Goal: Obtain resource: Download file/media

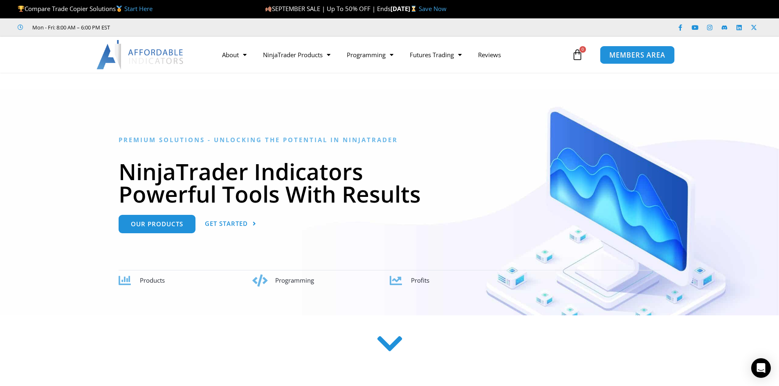
click at [644, 54] on span "MEMBERS AREA" at bounding box center [637, 55] width 56 height 7
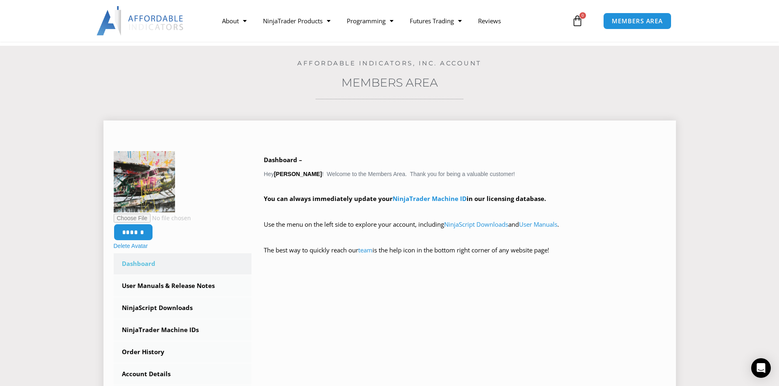
scroll to position [164, 0]
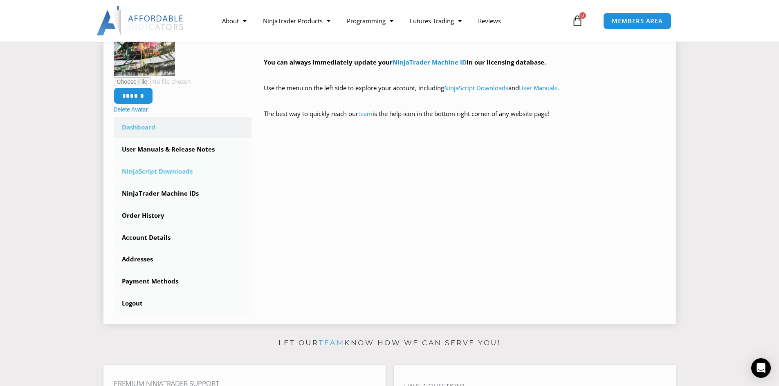
click at [170, 173] on link "NinjaScript Downloads" at bounding box center [183, 171] width 138 height 21
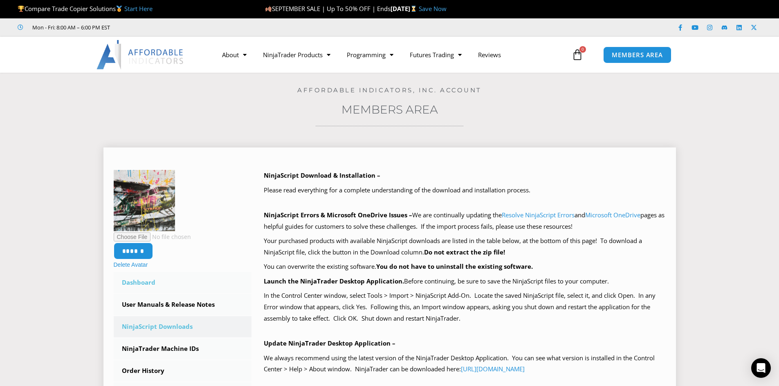
click at [137, 283] on link "Dashboard" at bounding box center [183, 282] width 138 height 21
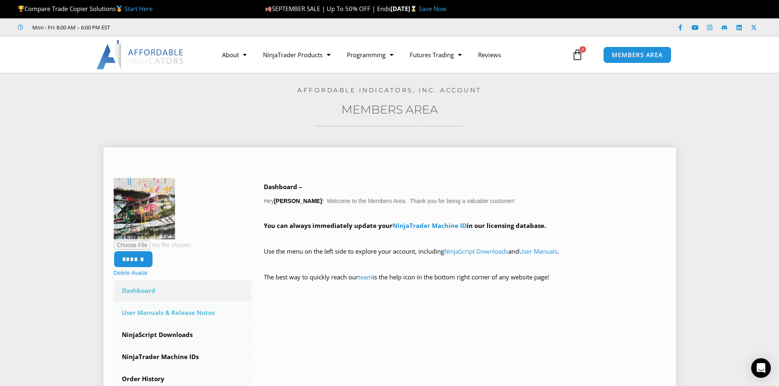
click at [184, 313] on link "User Manuals & Release Notes" at bounding box center [183, 313] width 138 height 21
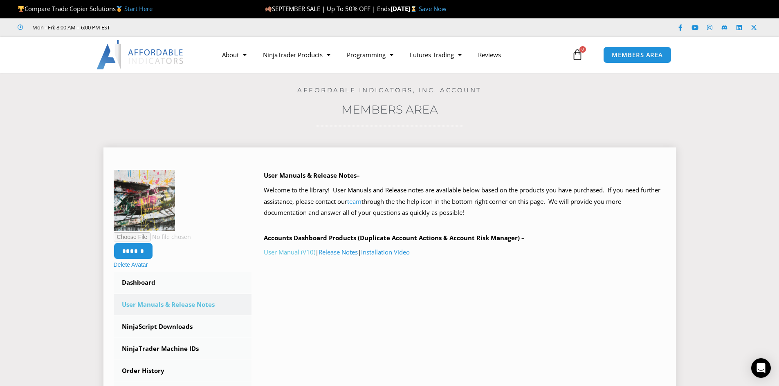
click at [283, 252] on link "User Manual (V10)" at bounding box center [290, 252] width 52 height 8
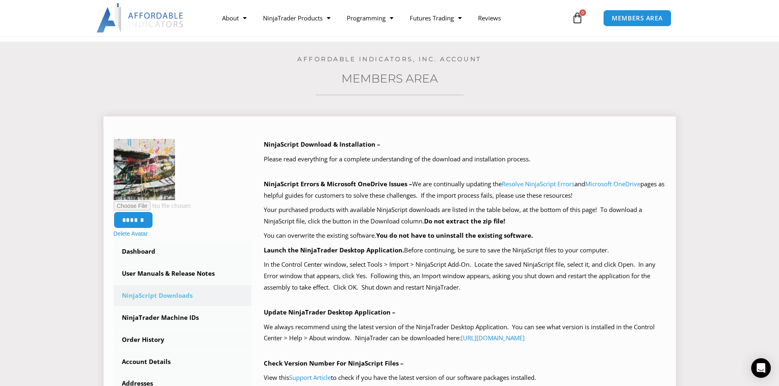
scroll to position [82, 0]
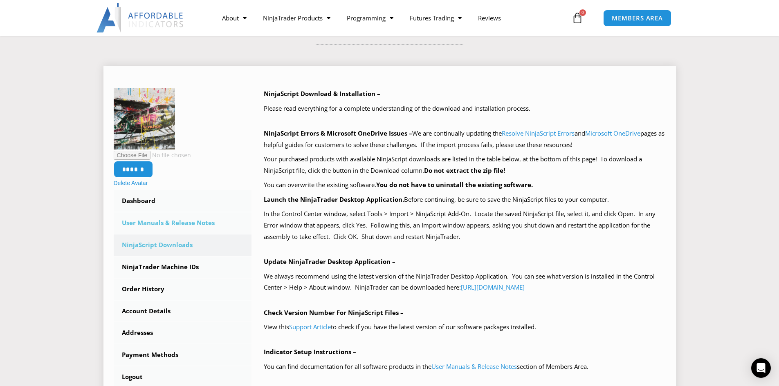
click at [180, 225] on link "User Manuals & Release Notes" at bounding box center [183, 223] width 138 height 21
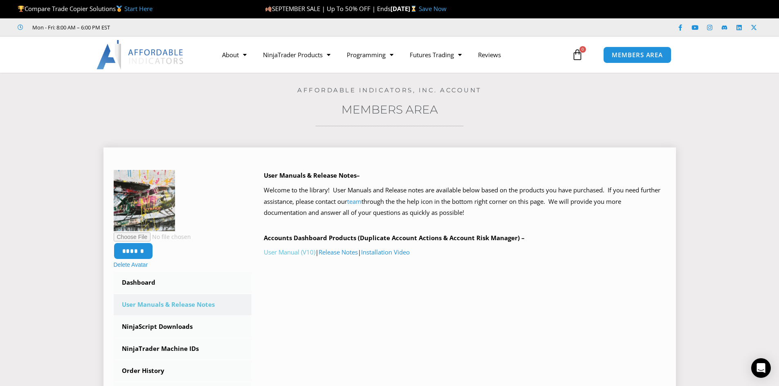
click at [285, 254] on link "User Manual (V10)" at bounding box center [290, 252] width 52 height 8
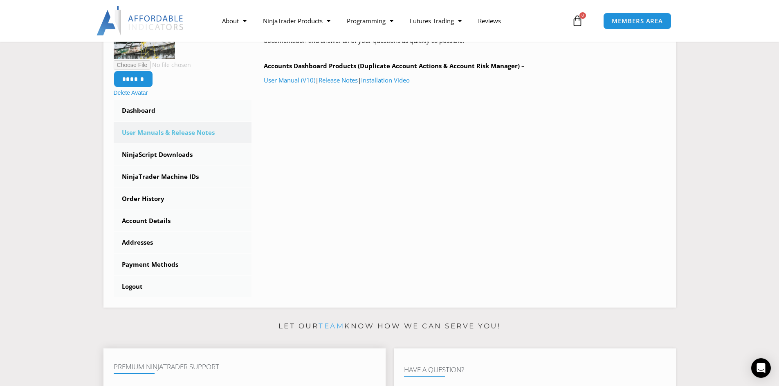
scroll to position [164, 0]
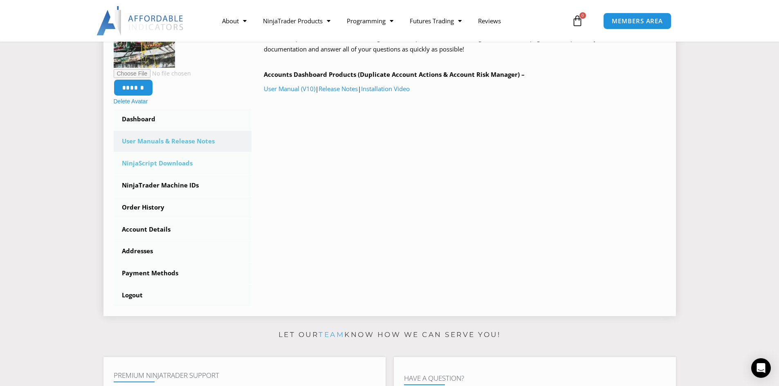
click at [166, 164] on link "NinjaScript Downloads" at bounding box center [183, 163] width 138 height 21
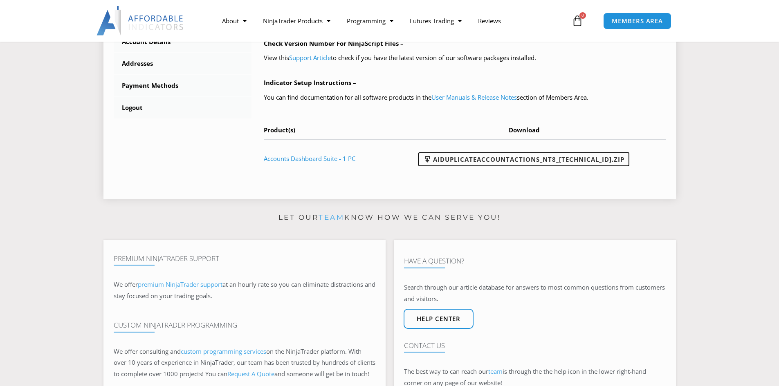
scroll to position [368, 0]
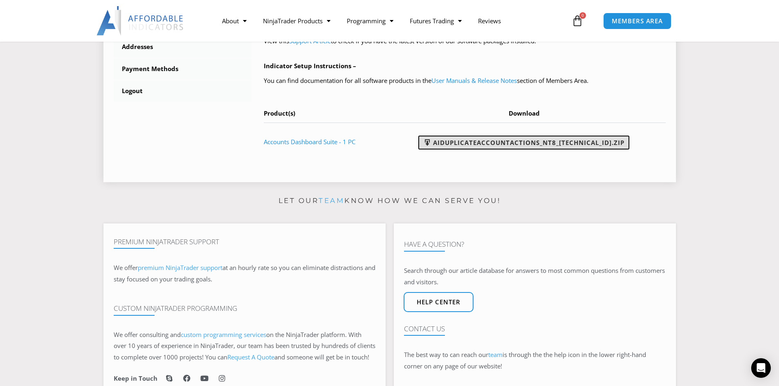
click at [488, 145] on link "AIDuplicateAccountActions_NT8_[TECHNICAL_ID].zip" at bounding box center [523, 143] width 211 height 14
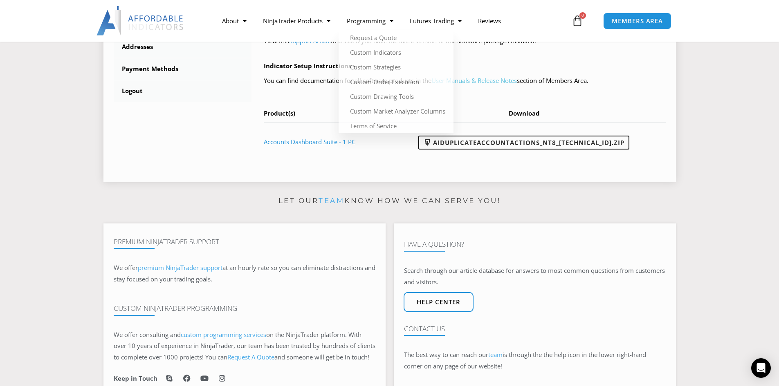
click at [494, 81] on link "User Manuals & Release Notes" at bounding box center [473, 80] width 85 height 8
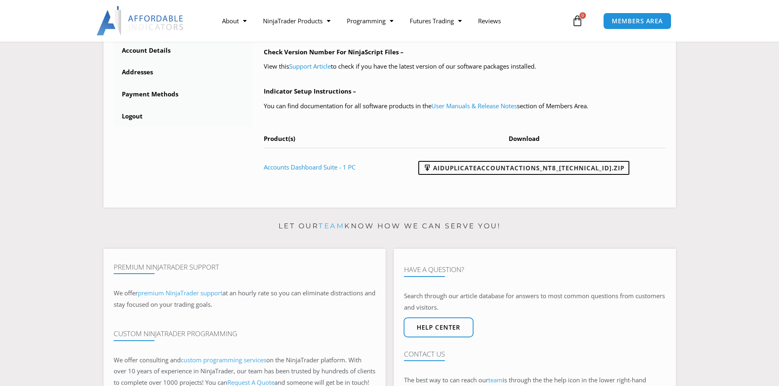
scroll to position [409, 0]
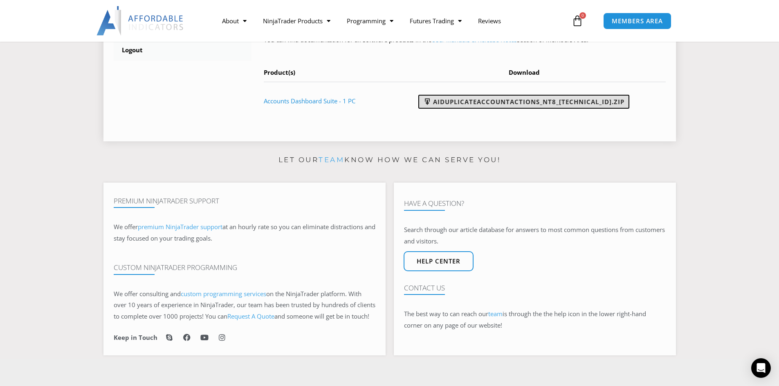
click at [506, 101] on link "AIDuplicateAccountActions_NT8_[TECHNICAL_ID].zip" at bounding box center [523, 102] width 211 height 14
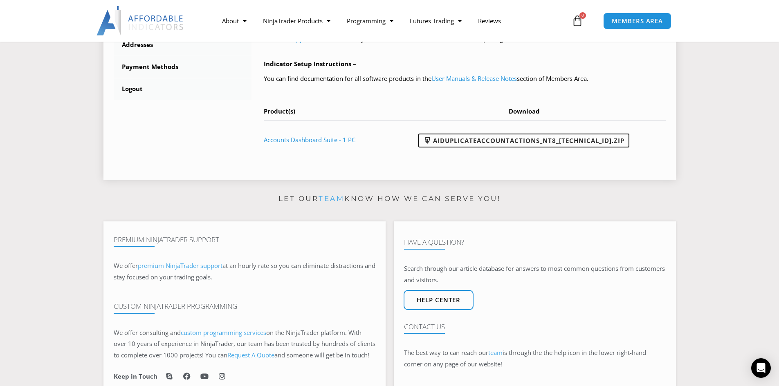
scroll to position [164, 0]
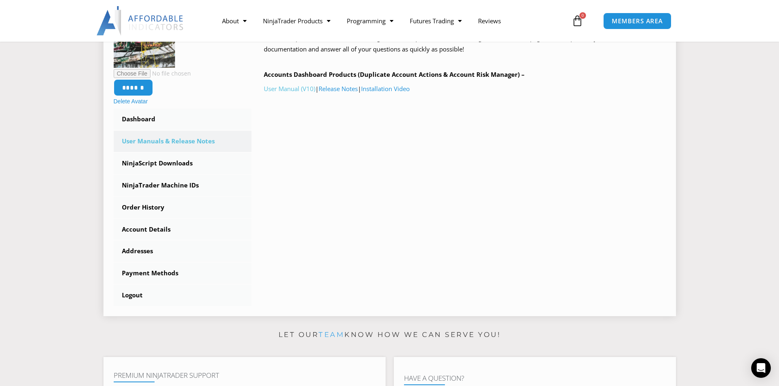
click at [280, 90] on link "User Manual (V10)" at bounding box center [290, 89] width 52 height 8
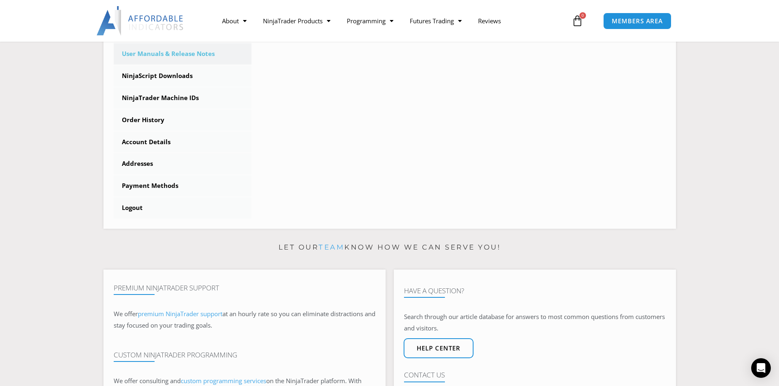
scroll to position [123, 0]
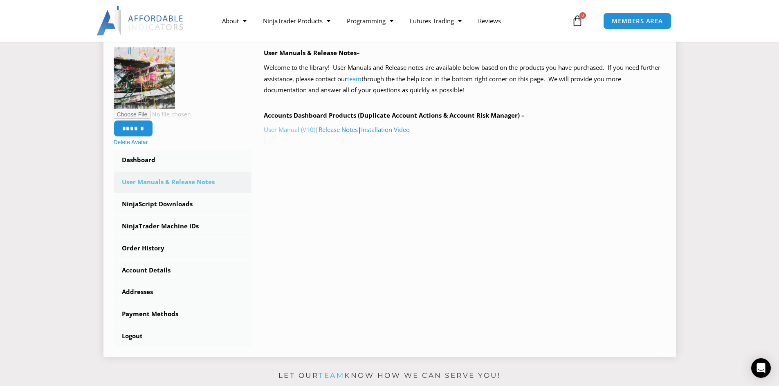
click at [297, 130] on link "User Manual (V10)" at bounding box center [290, 130] width 52 height 8
click at [285, 128] on link "User Manual (V10)" at bounding box center [290, 130] width 52 height 8
click at [293, 132] on link "User Manual (V10)" at bounding box center [290, 130] width 52 height 8
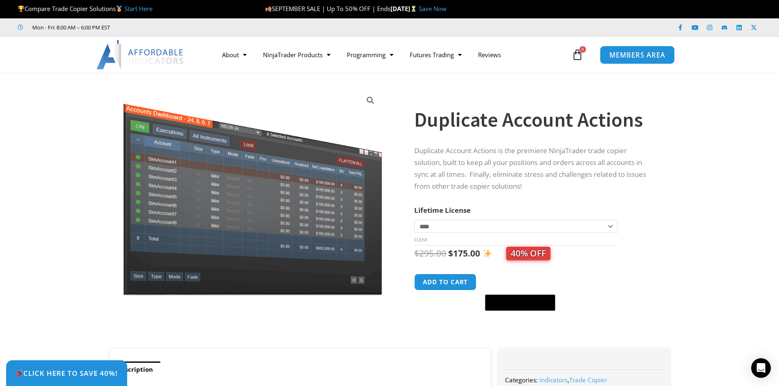
click at [643, 55] on span "MEMBERS AREA" at bounding box center [637, 55] width 56 height 7
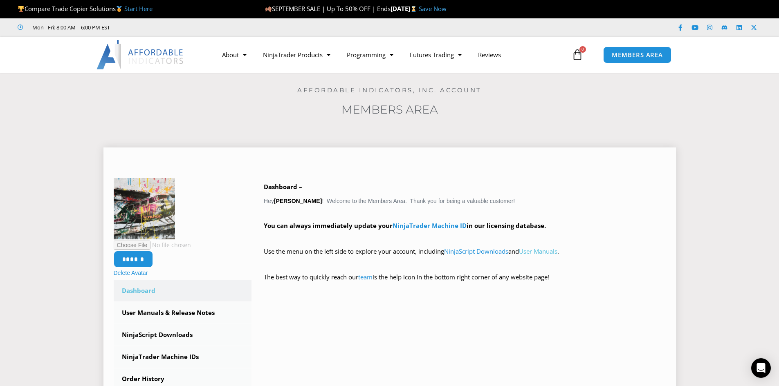
click at [531, 253] on link "User Manuals" at bounding box center [538, 251] width 38 height 8
click at [466, 251] on link "NinjaScript Downloads" at bounding box center [476, 251] width 64 height 8
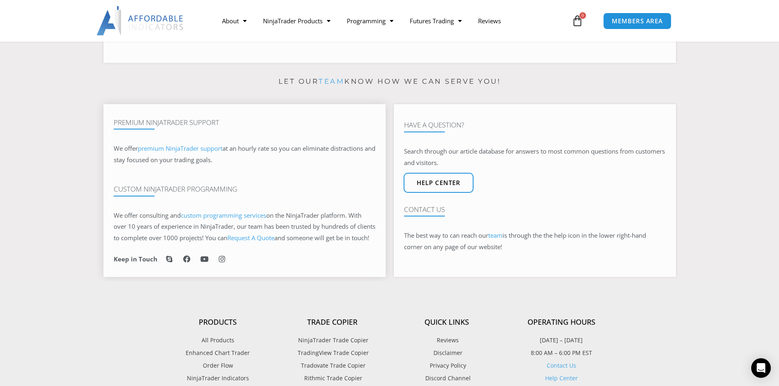
scroll to position [491, 0]
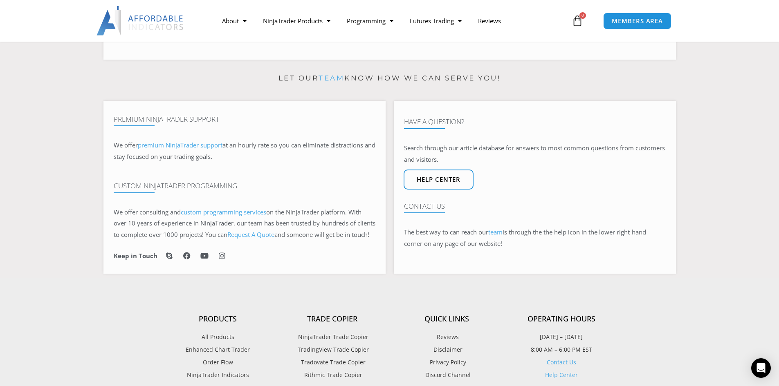
click at [316, 343] on span "NinjaTrader Trade Copier" at bounding box center [332, 337] width 72 height 11
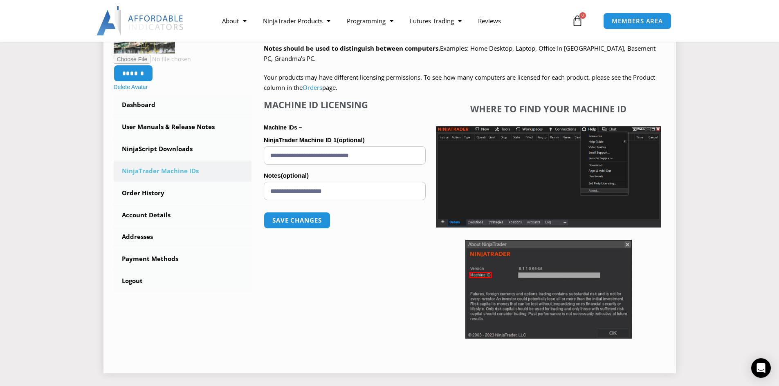
scroll to position [164, 0]
